Goal: Check status

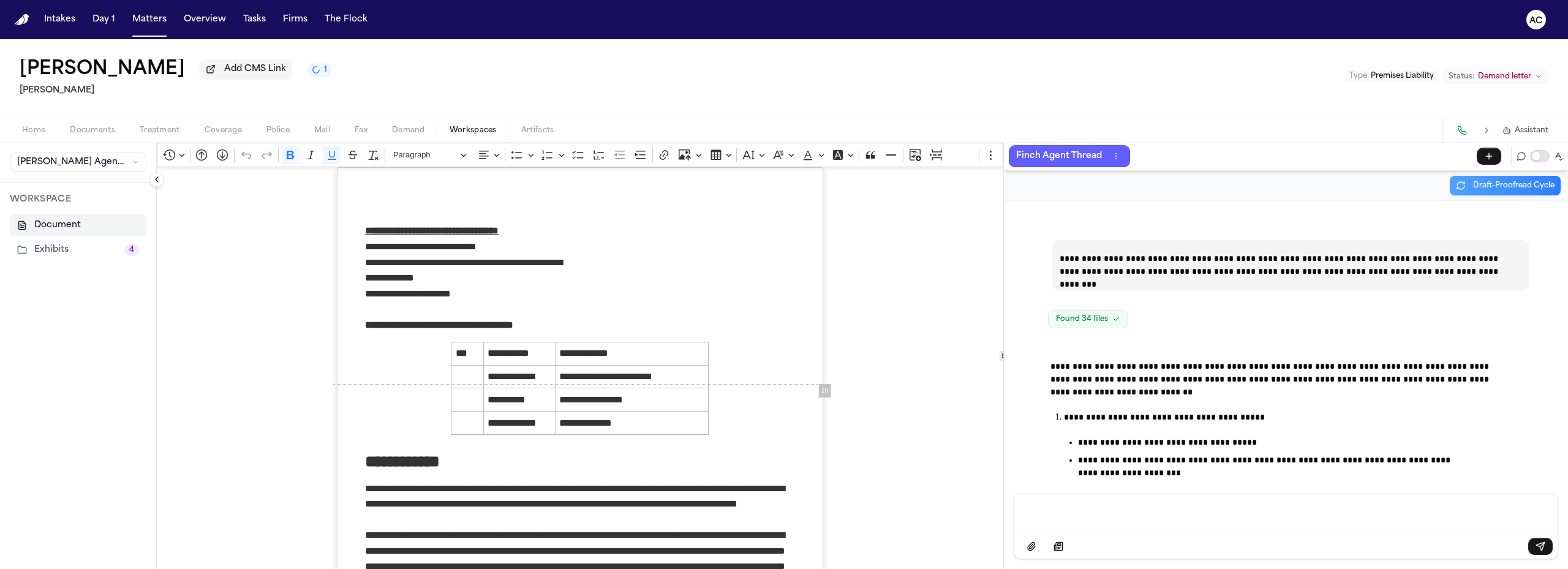
scroll to position [57678, 0]
